Goal: Transaction & Acquisition: Purchase product/service

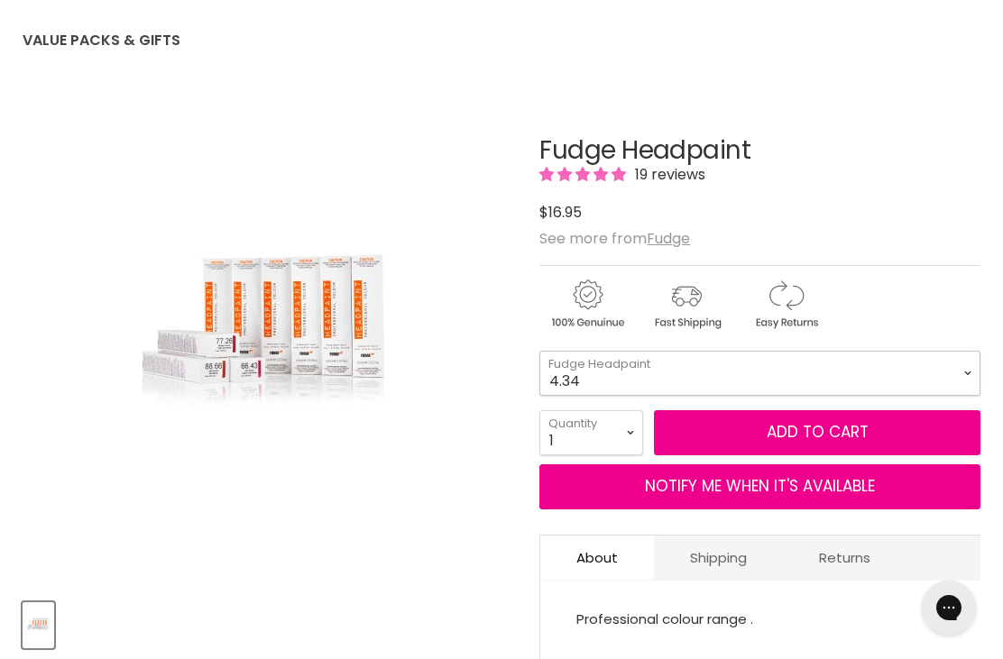
click at [966, 369] on select "4.34 4.6 4.62 5.0 5.00 5.22 5.23 5.3 5.4 5.5 5.73 6.00 6.3 6.34 6.35" at bounding box center [759, 373] width 441 height 45
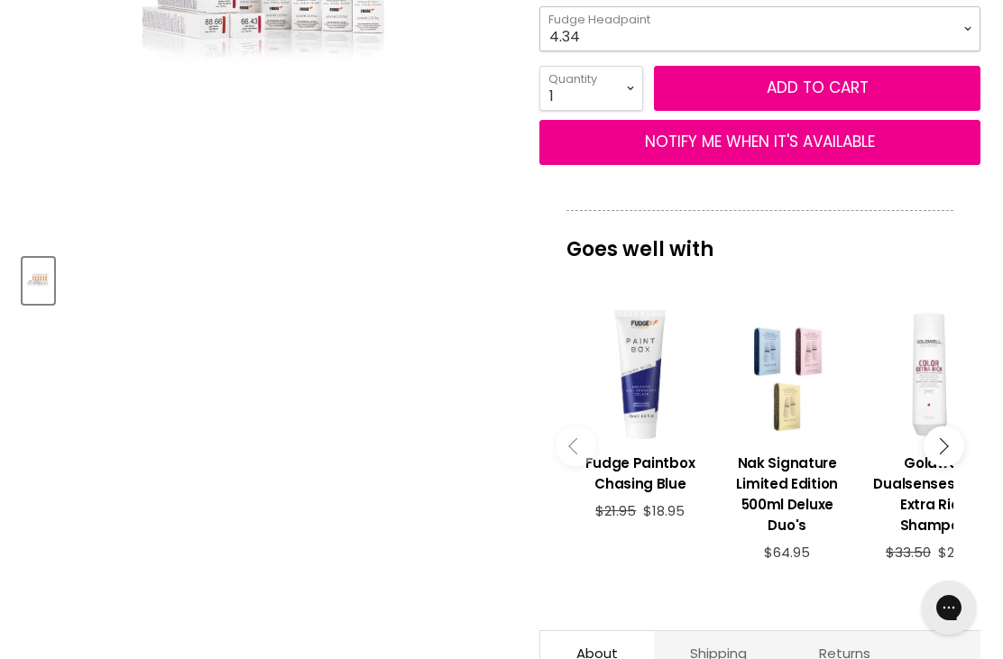
scroll to position [669, 0]
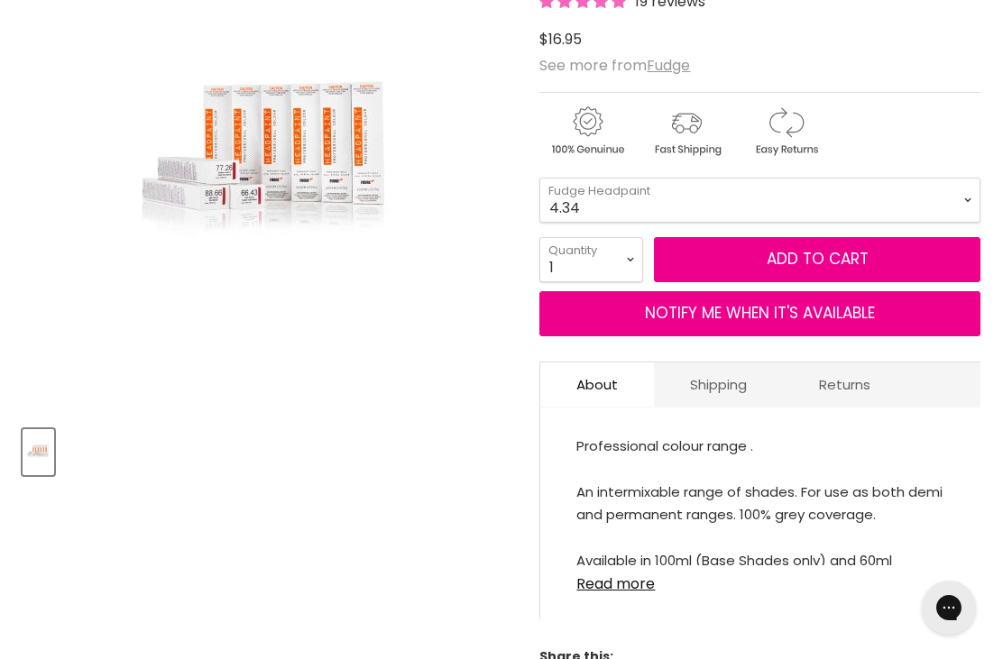
scroll to position [354, 0]
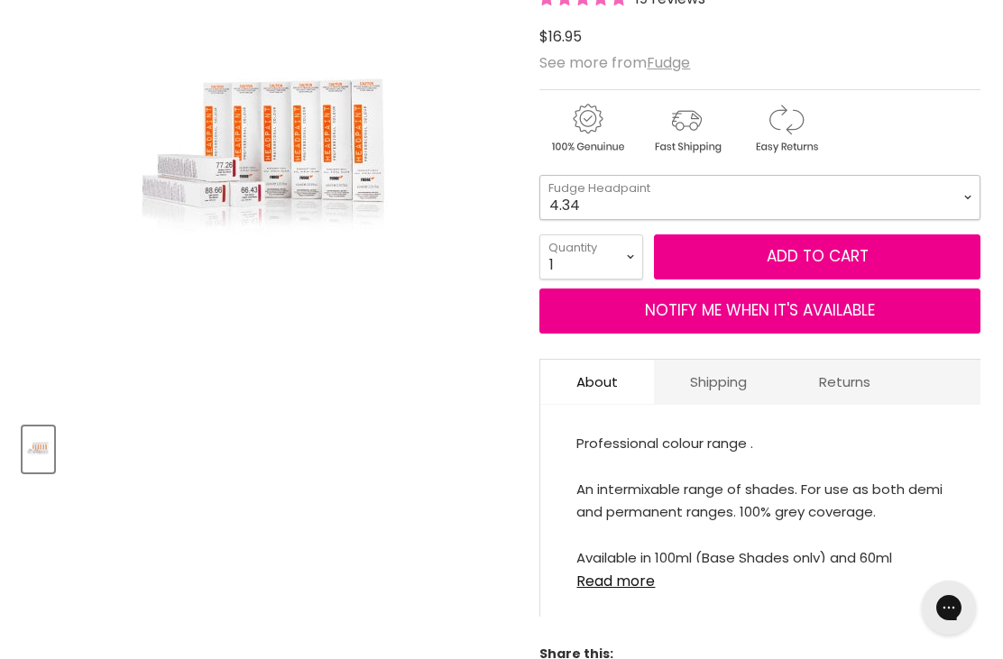
click at [920, 207] on select "4.34 4.6 4.62 5.0 5.00 5.22 5.23 5.3 5.4 5.5 5.73 6.00 6.3 6.34 6.35" at bounding box center [759, 197] width 441 height 45
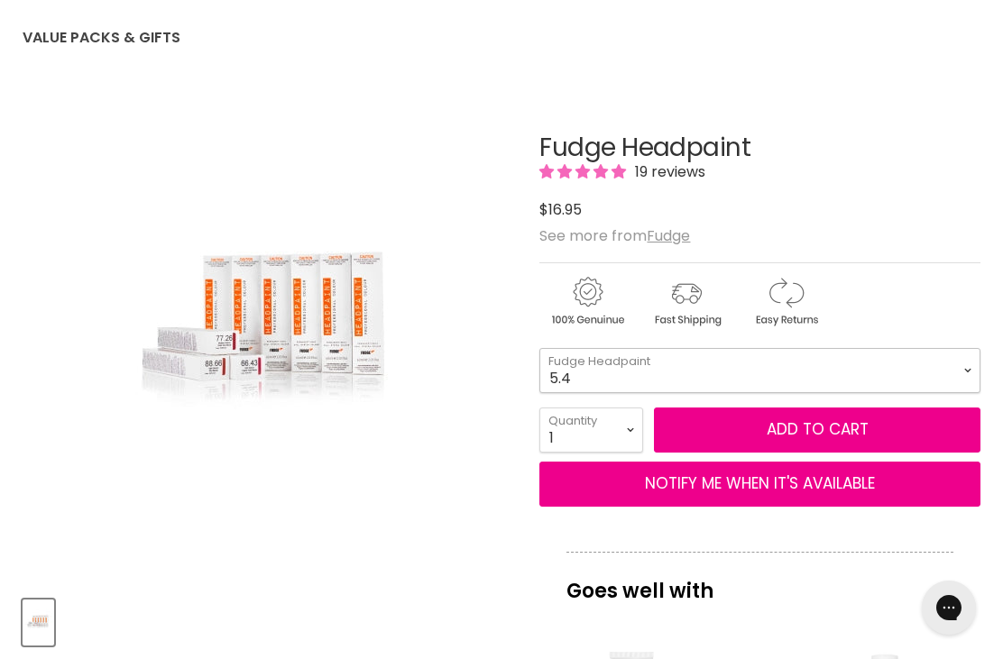
scroll to position [198, 0]
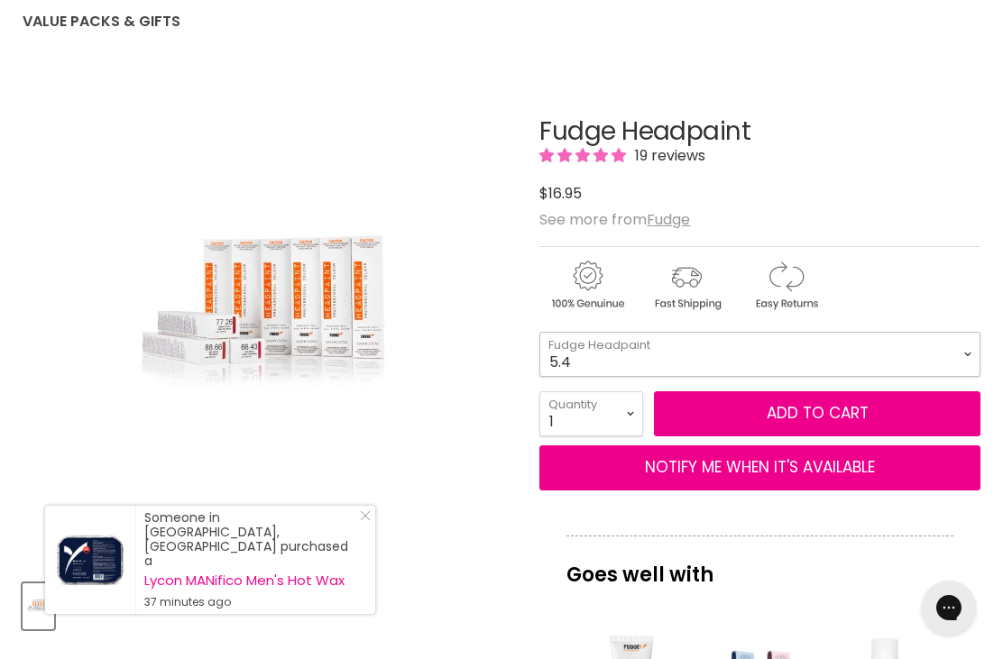
click at [961, 355] on select "4.34 4.6 4.62 5.0 5.00 5.22 5.23 5.3 5.4 5.5 5.73 6.00 6.3 6.34 6.35" at bounding box center [759, 354] width 441 height 45
select select "5.5"
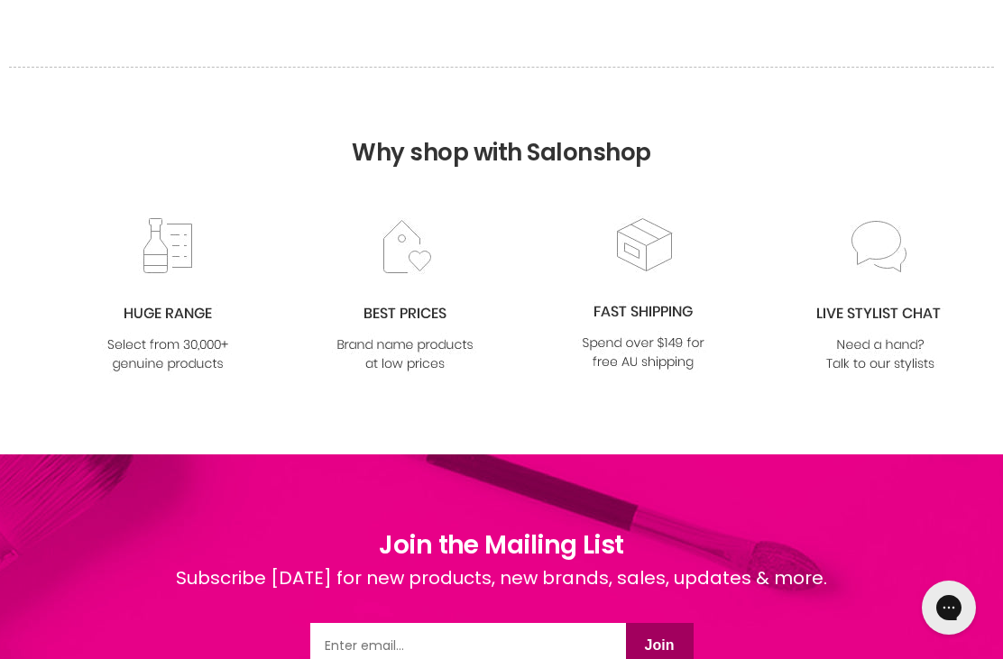
scroll to position [3227, 0]
